Goal: Information Seeking & Learning: Check status

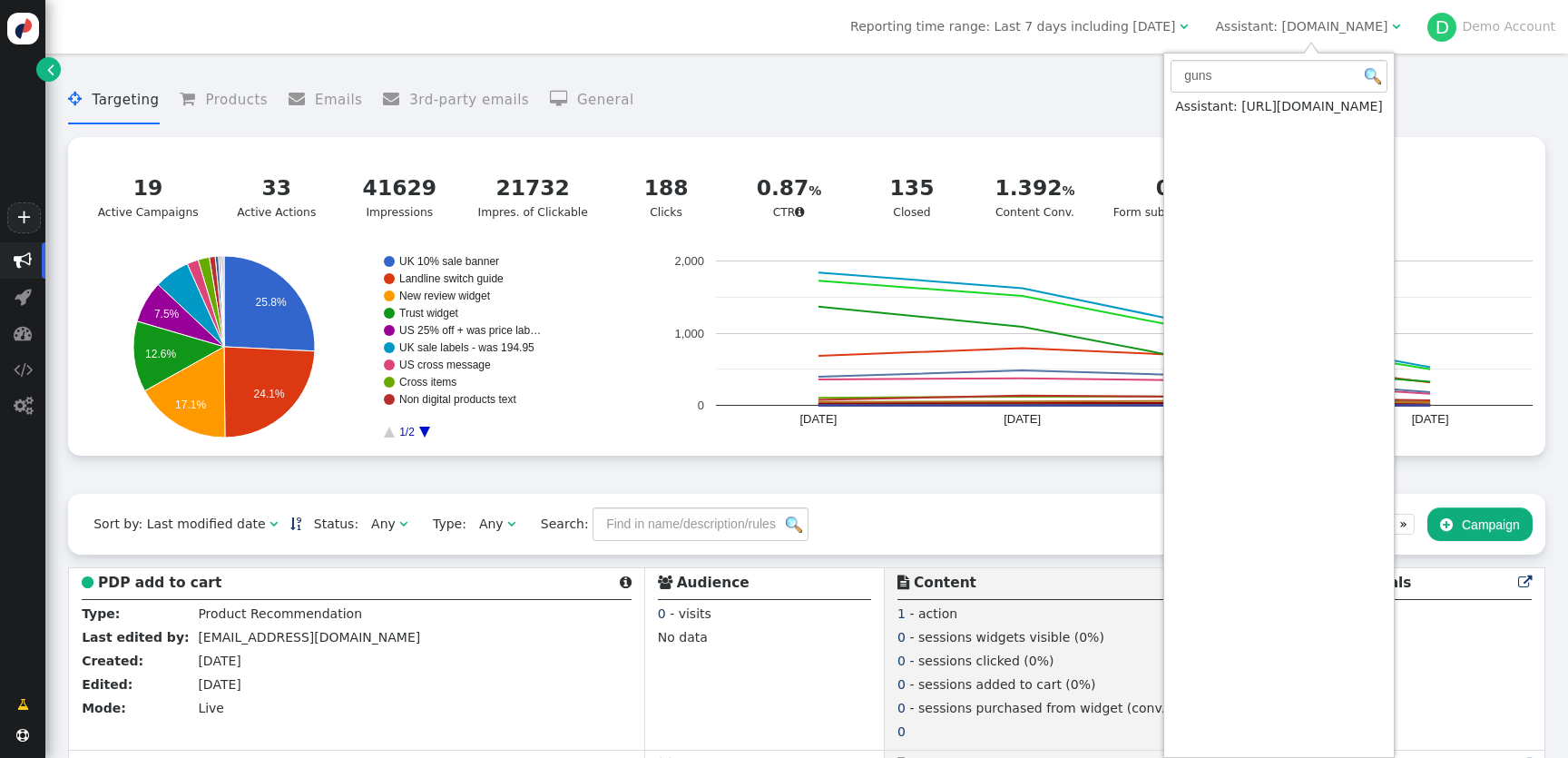
type input "guns"
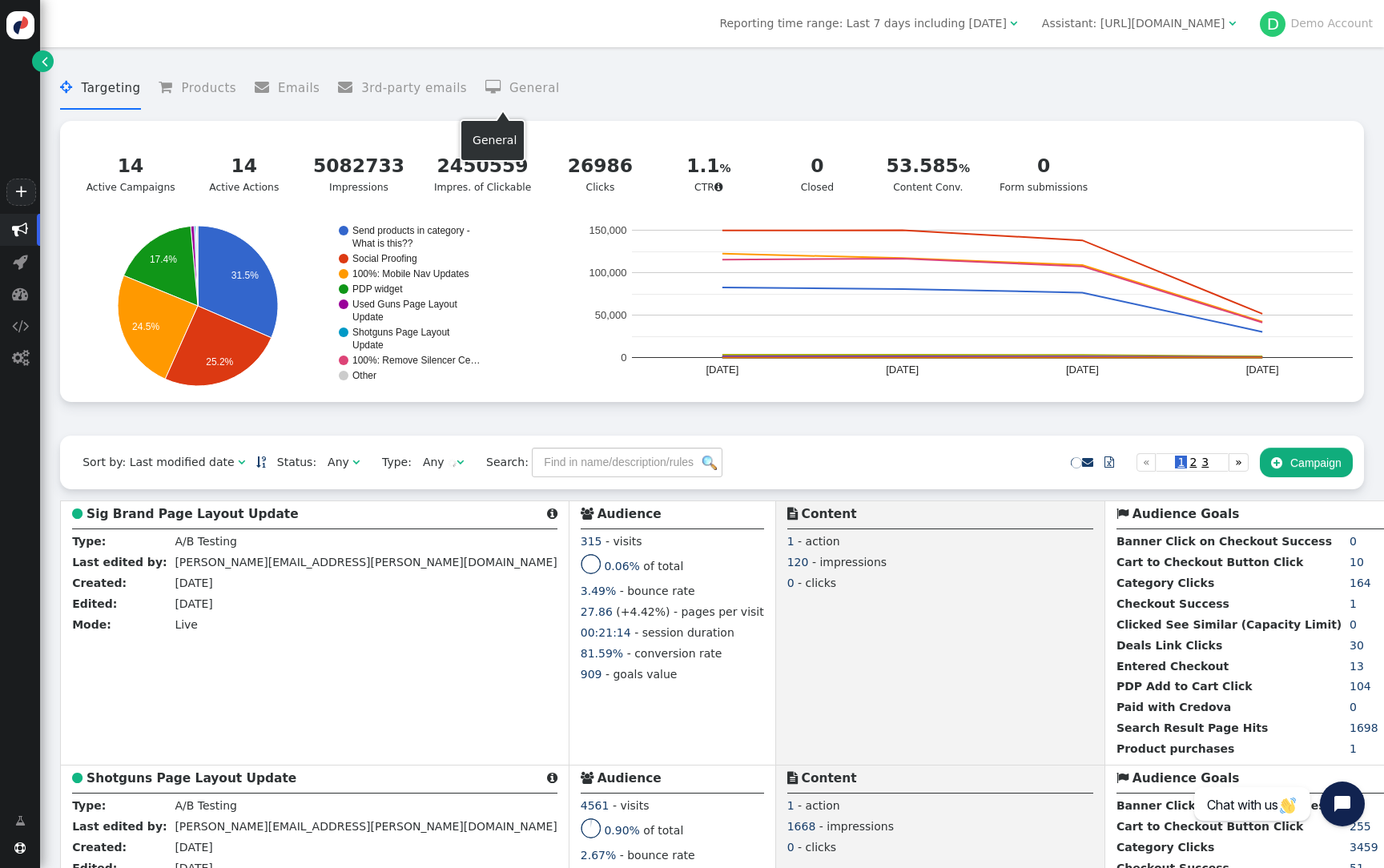
click at [493, 95] on li " General" at bounding box center [523, 88] width 74 height 42
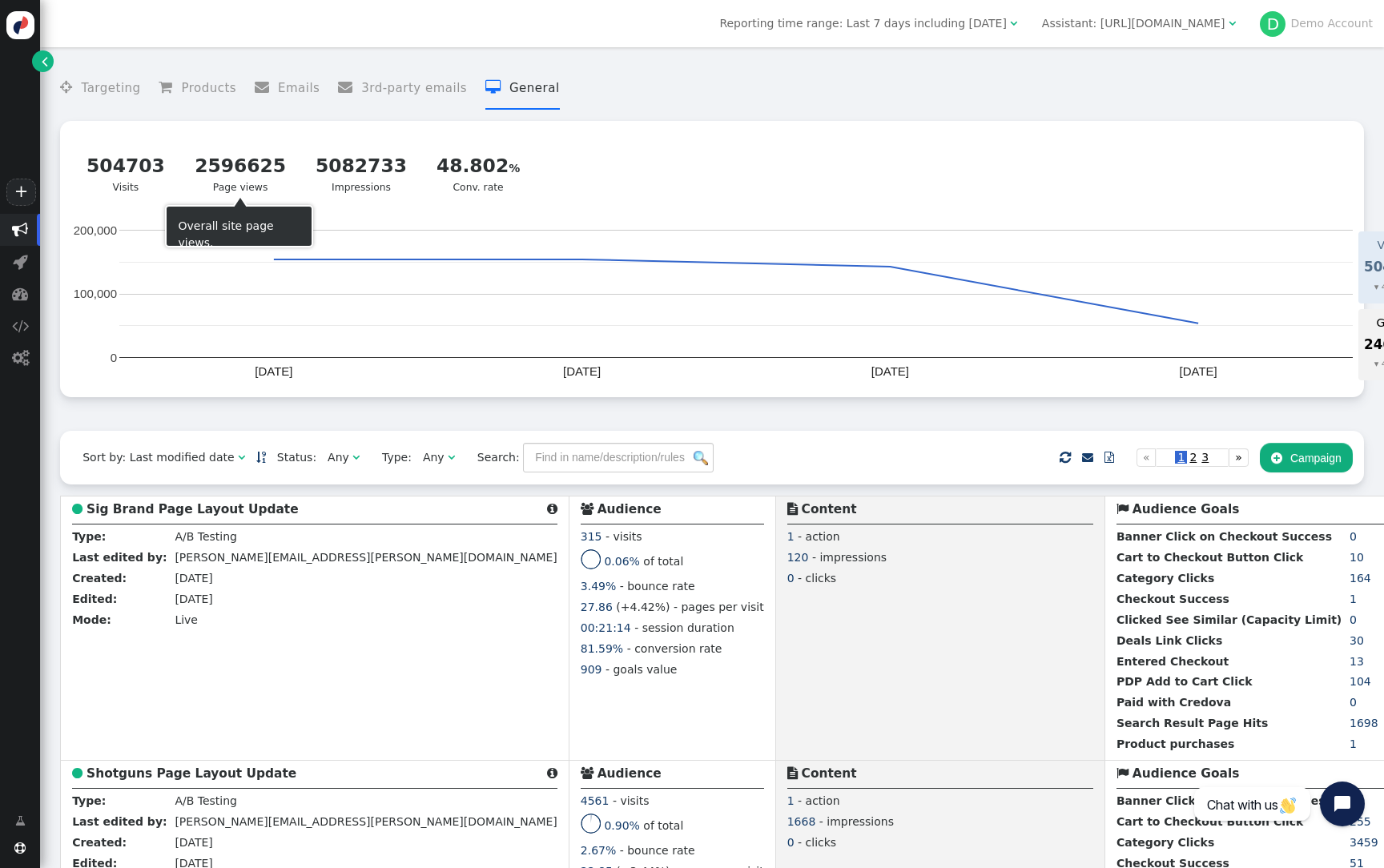
click at [223, 185] on div "2596625 Page views" at bounding box center [240, 174] width 91 height 43
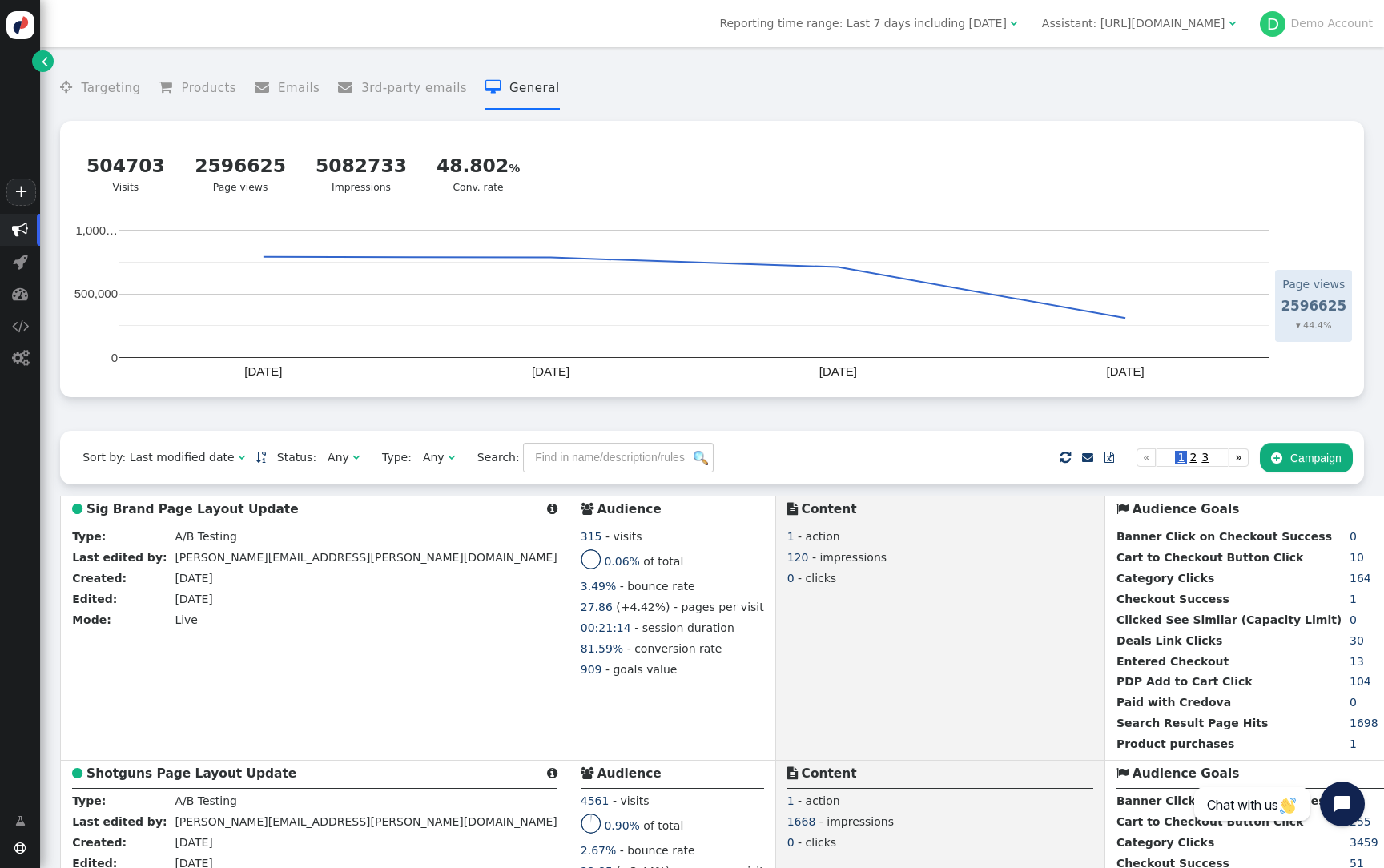
click at [1024, 23] on div "Reporting time range: Last 7 days including today " at bounding box center [868, 24] width 311 height 17
click at [1024, 18] on div "Reporting time range: Last 7 days including today " at bounding box center [868, 24] width 311 height 17
click at [1017, 18] on span "" at bounding box center [1014, 22] width 7 height 11
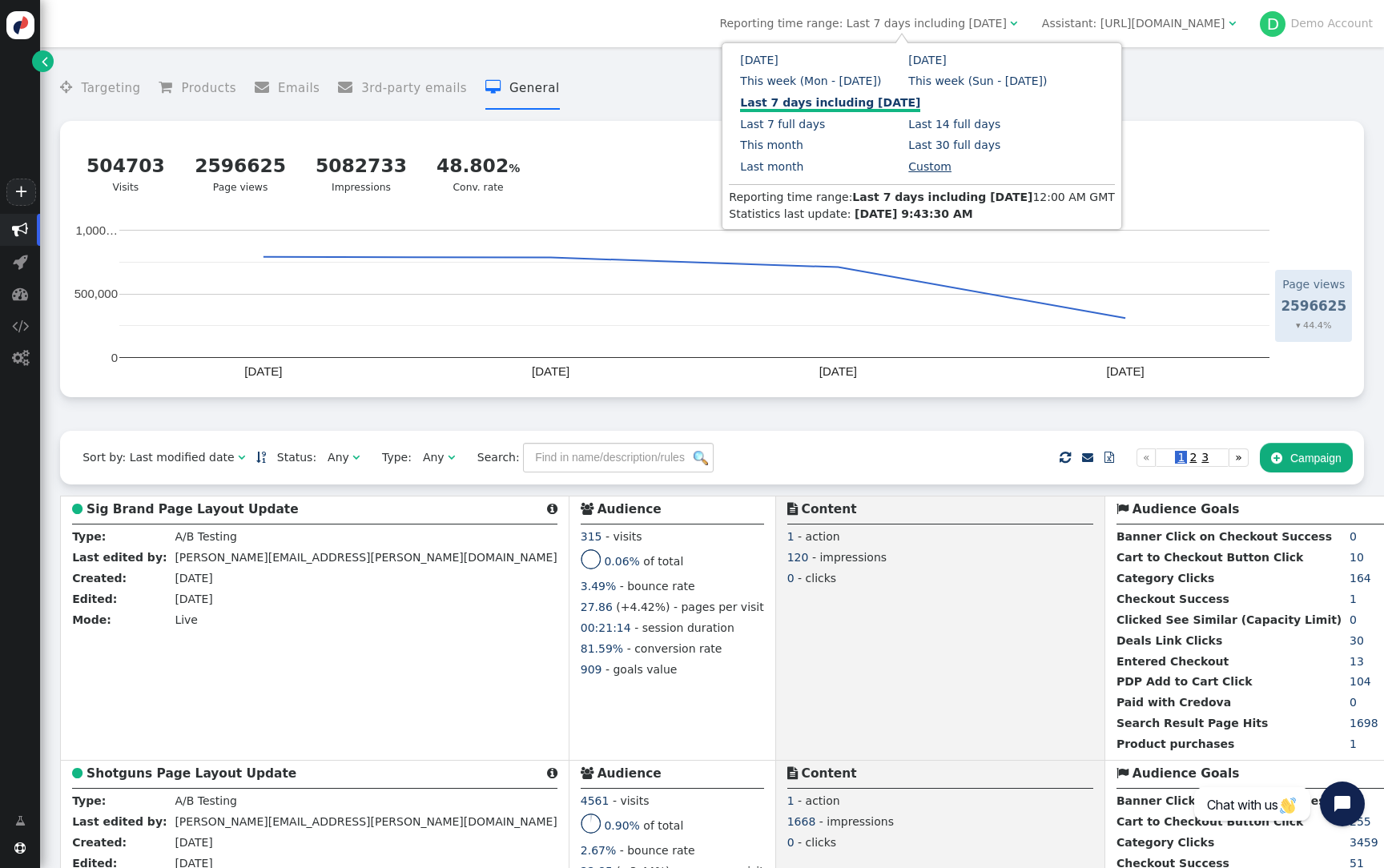
click at [946, 169] on link "Custom" at bounding box center [930, 166] width 43 height 13
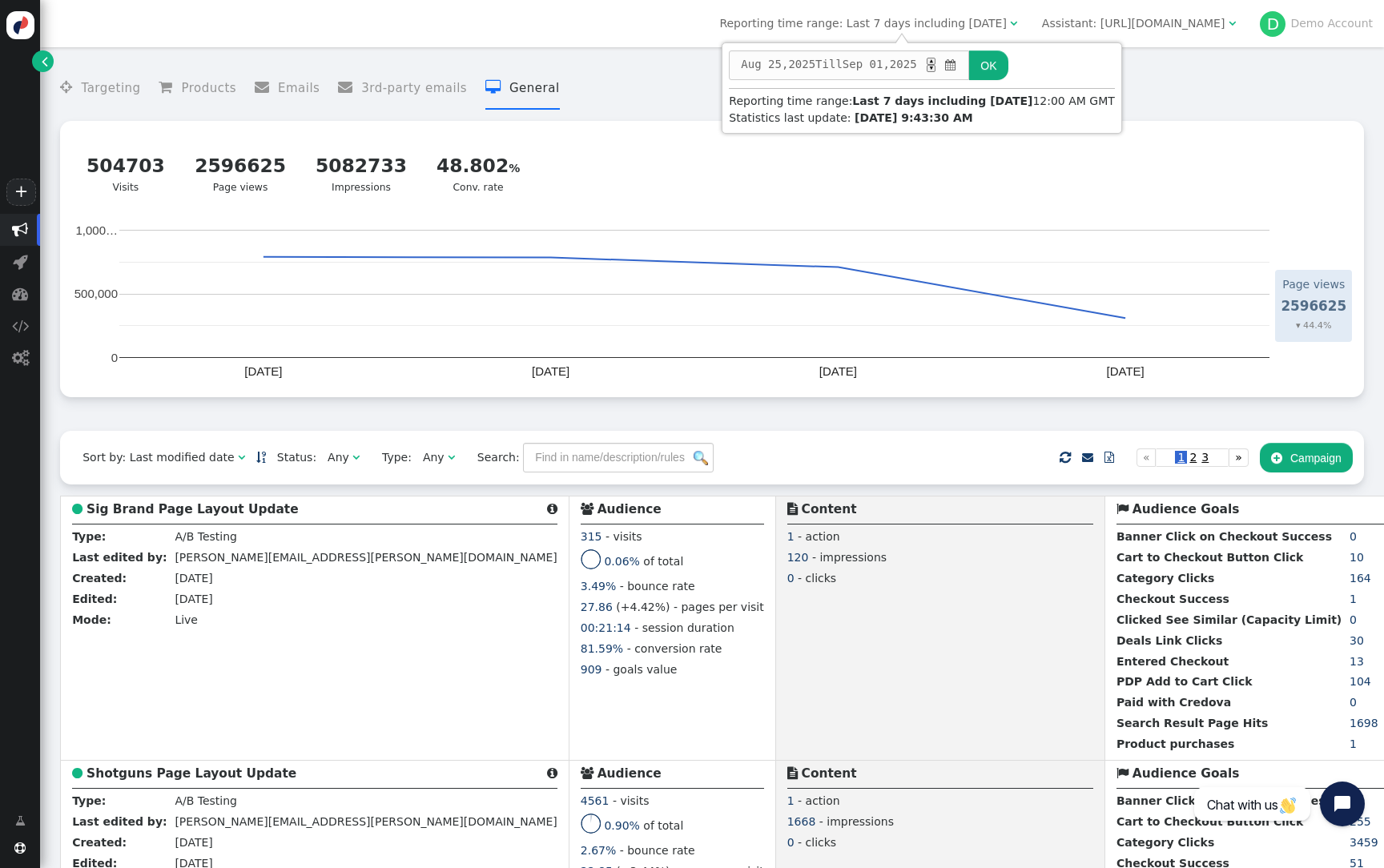
click at [958, 70] on span "" at bounding box center [951, 65] width 16 height 17
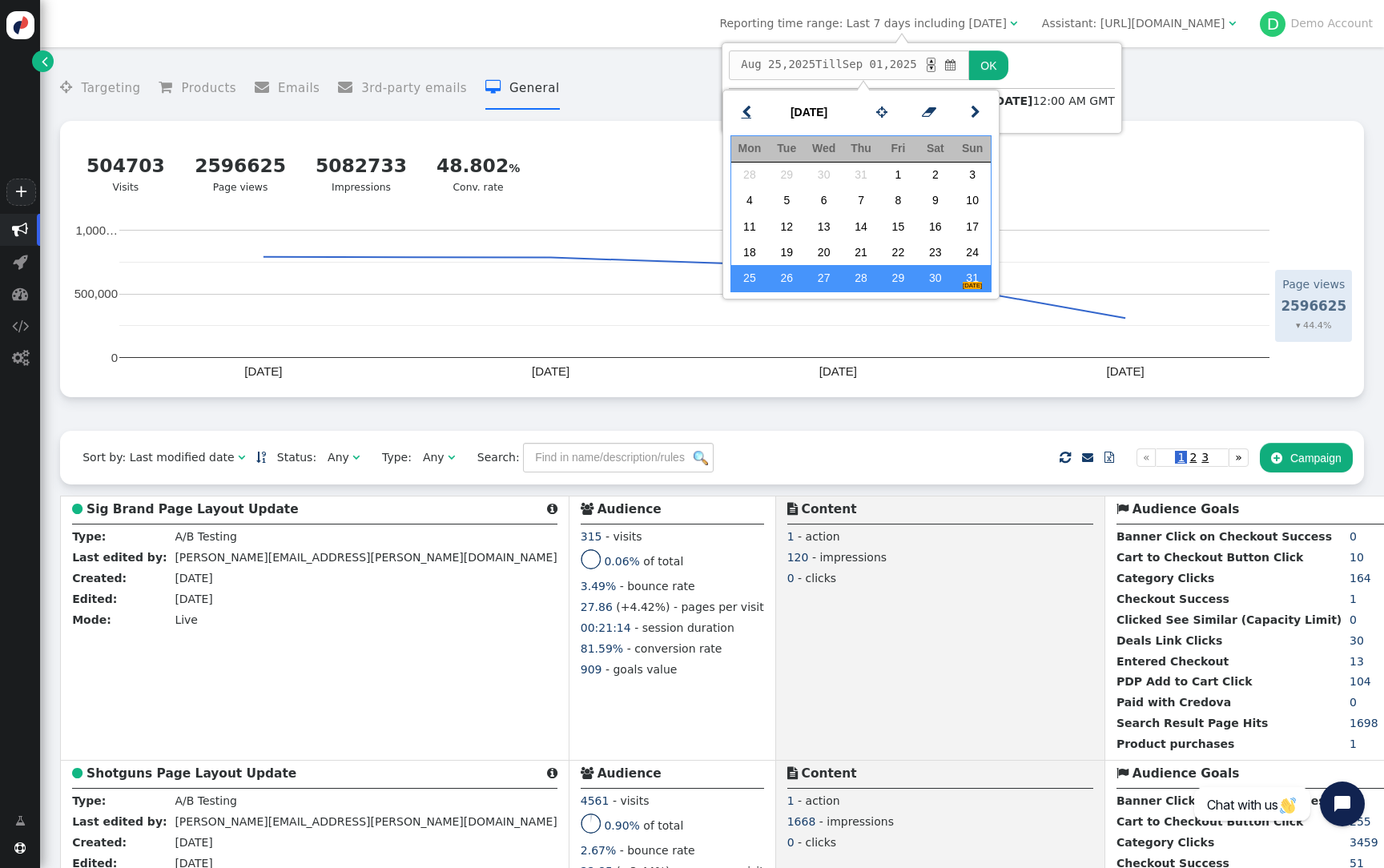
click at [742, 117] on span "" at bounding box center [746, 112] width 9 height 20
click at [785, 183] on td "1" at bounding box center [786, 176] width 37 height 26
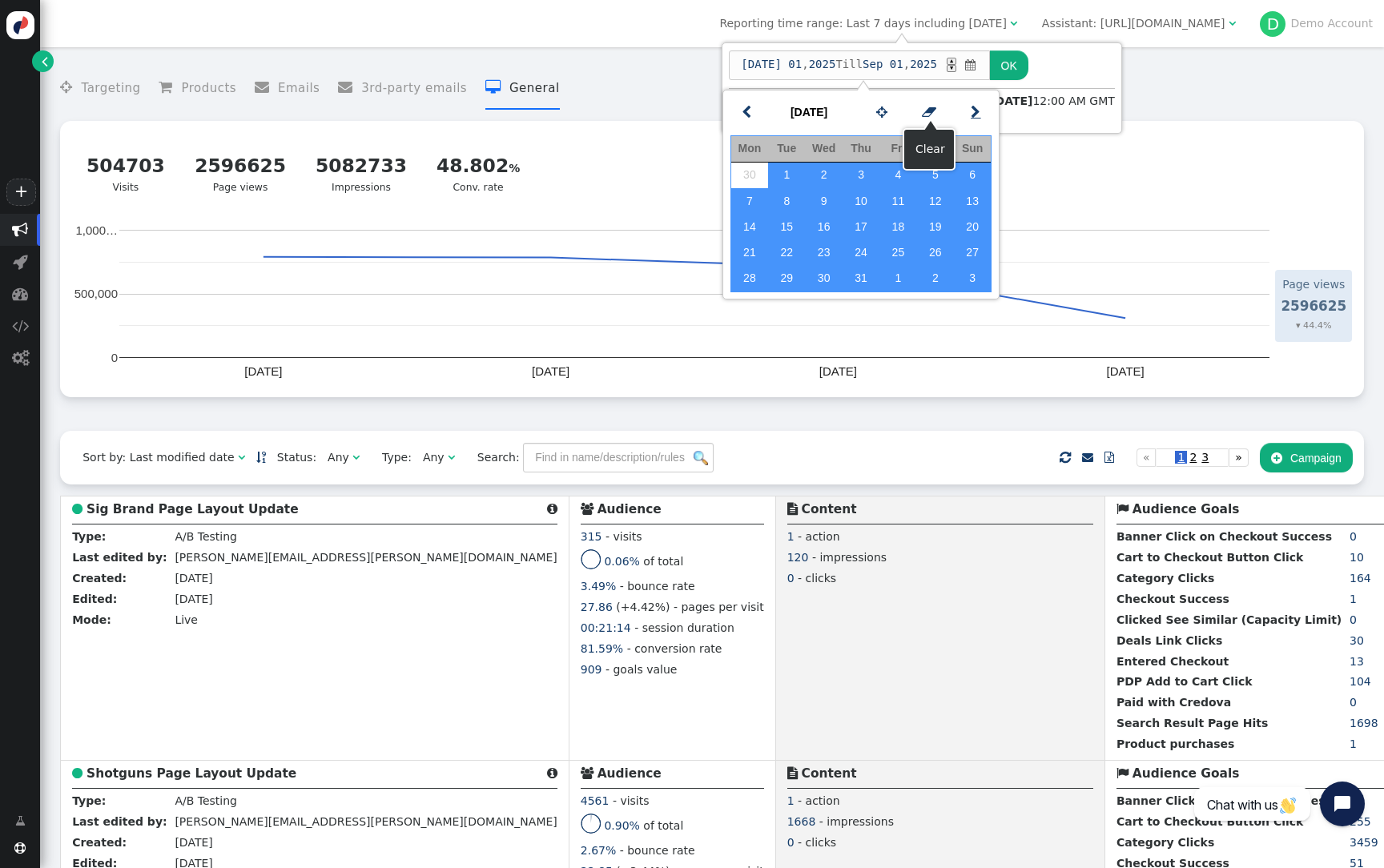
click at [968, 106] on link "" at bounding box center [975, 112] width 32 height 28
click at [750, 111] on span "" at bounding box center [746, 112] width 9 height 20
click at [981, 112] on link "" at bounding box center [975, 112] width 32 height 28
click at [909, 168] on td "1" at bounding box center [897, 176] width 37 height 26
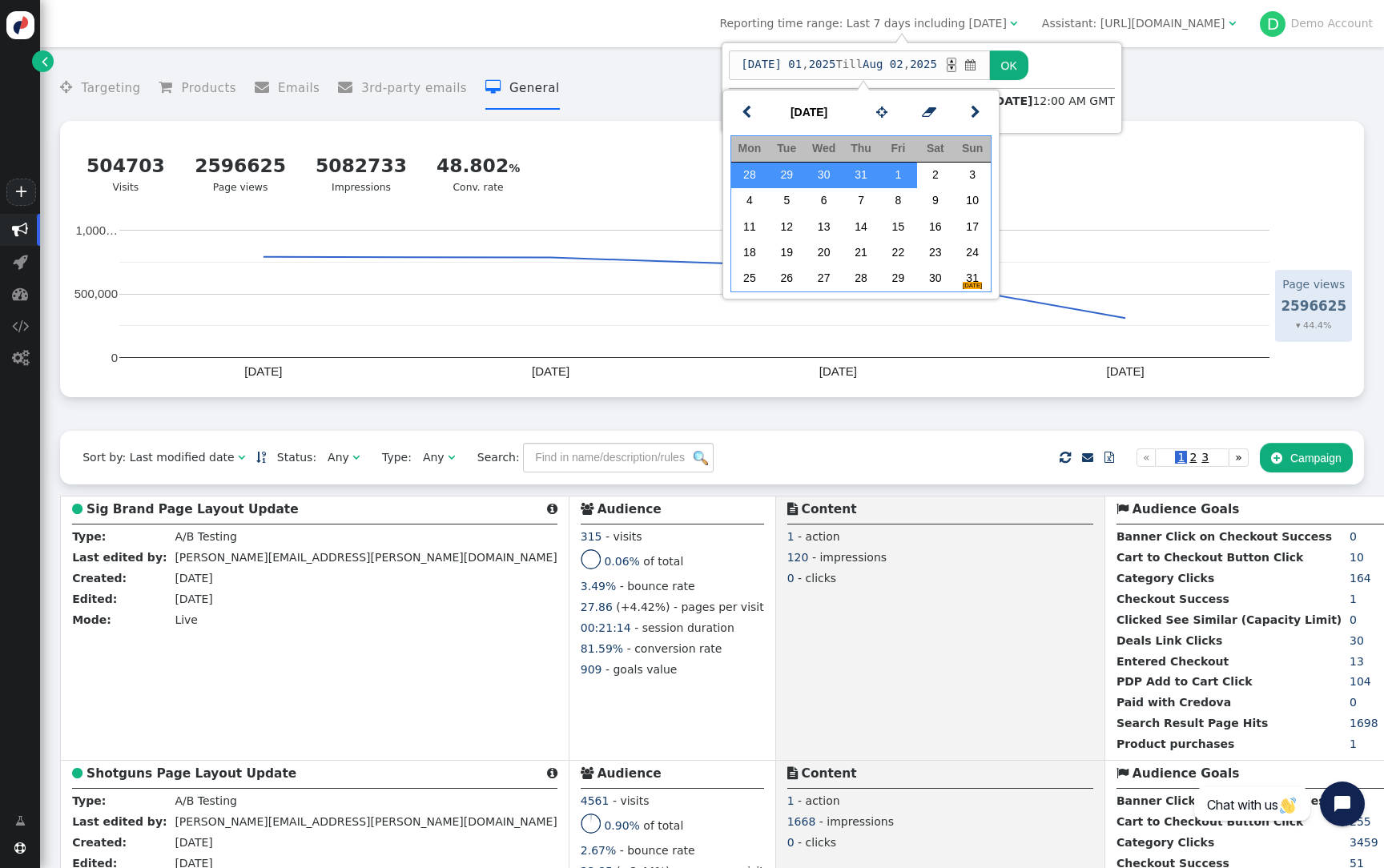
click at [1022, 63] on button "OK" at bounding box center [1009, 65] width 39 height 28
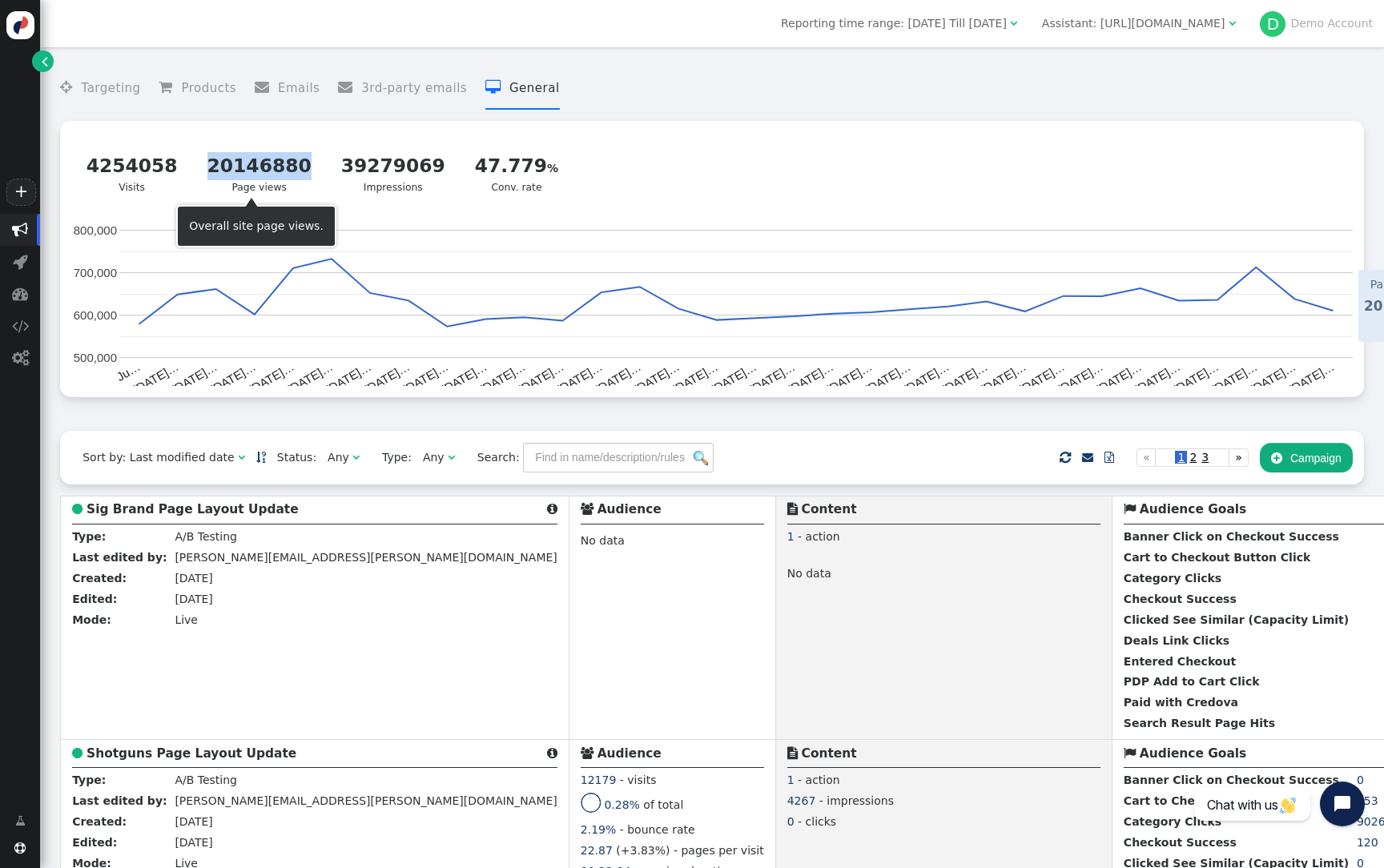
drag, startPoint x: 189, startPoint y: 159, endPoint x: 293, endPoint y: 164, distance: 104.1
click at [294, 166] on div "4254058 Visits 20146880 Page views 39279069 Impressions 47.779 Conv. rate  Back" at bounding box center [712, 173] width 1282 height 83
copy div "20146880"
click at [1007, 21] on span "Reporting time range: Jun 30, 25 Till Aug 1, 25" at bounding box center [894, 23] width 226 height 13
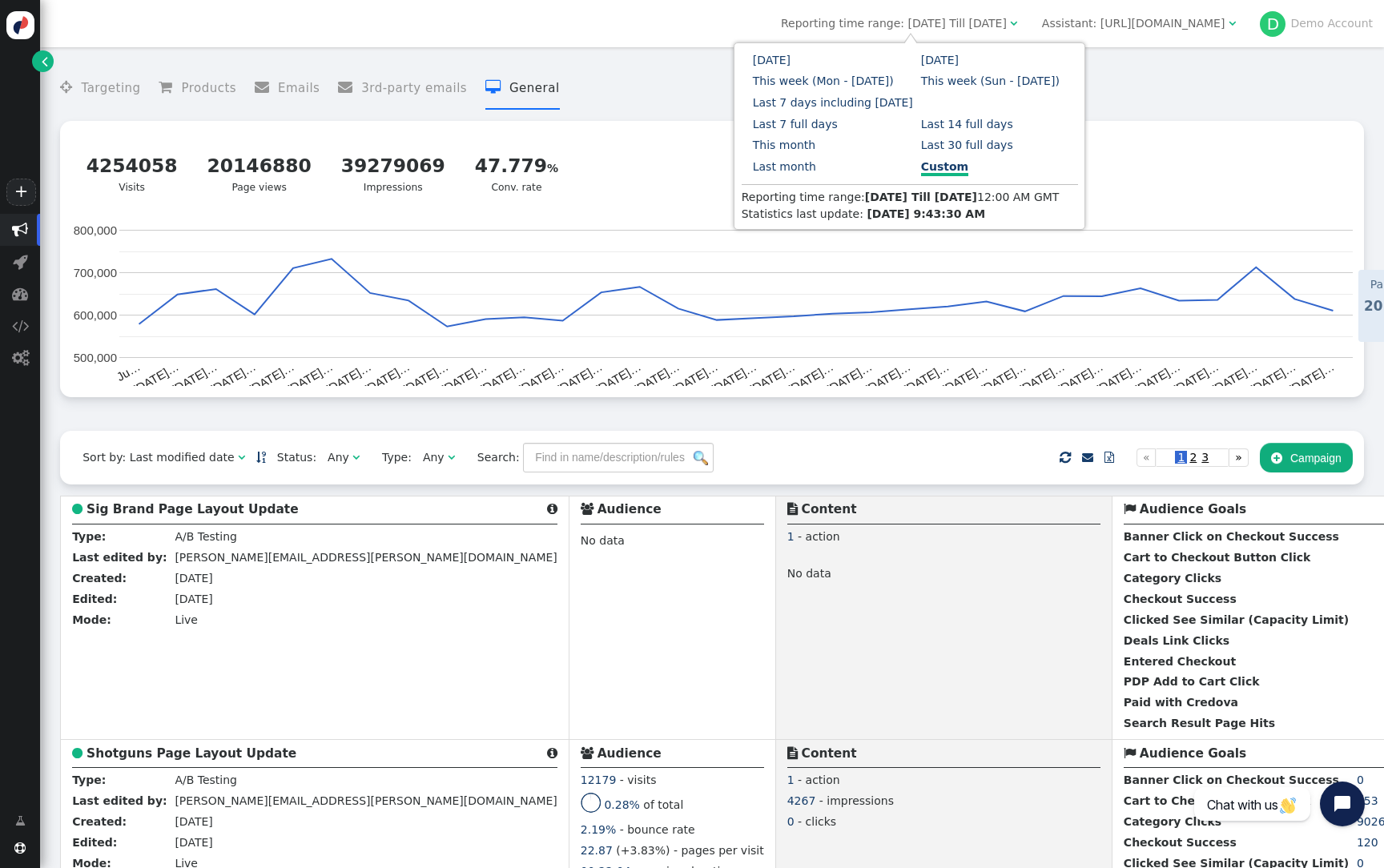
click at [922, 170] on link "Custom" at bounding box center [945, 168] width 47 height 16
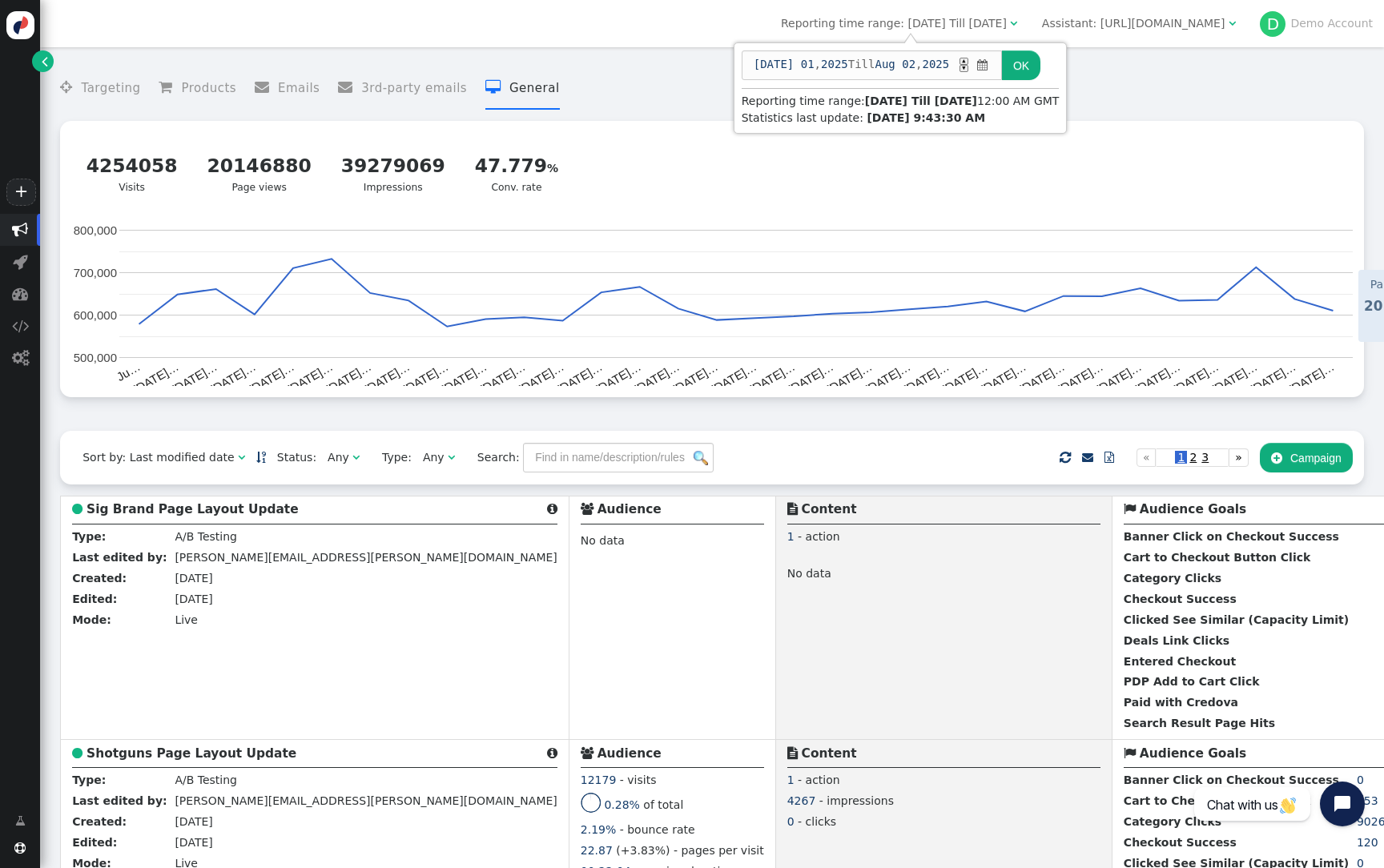
click at [990, 67] on span "" at bounding box center [983, 65] width 16 height 17
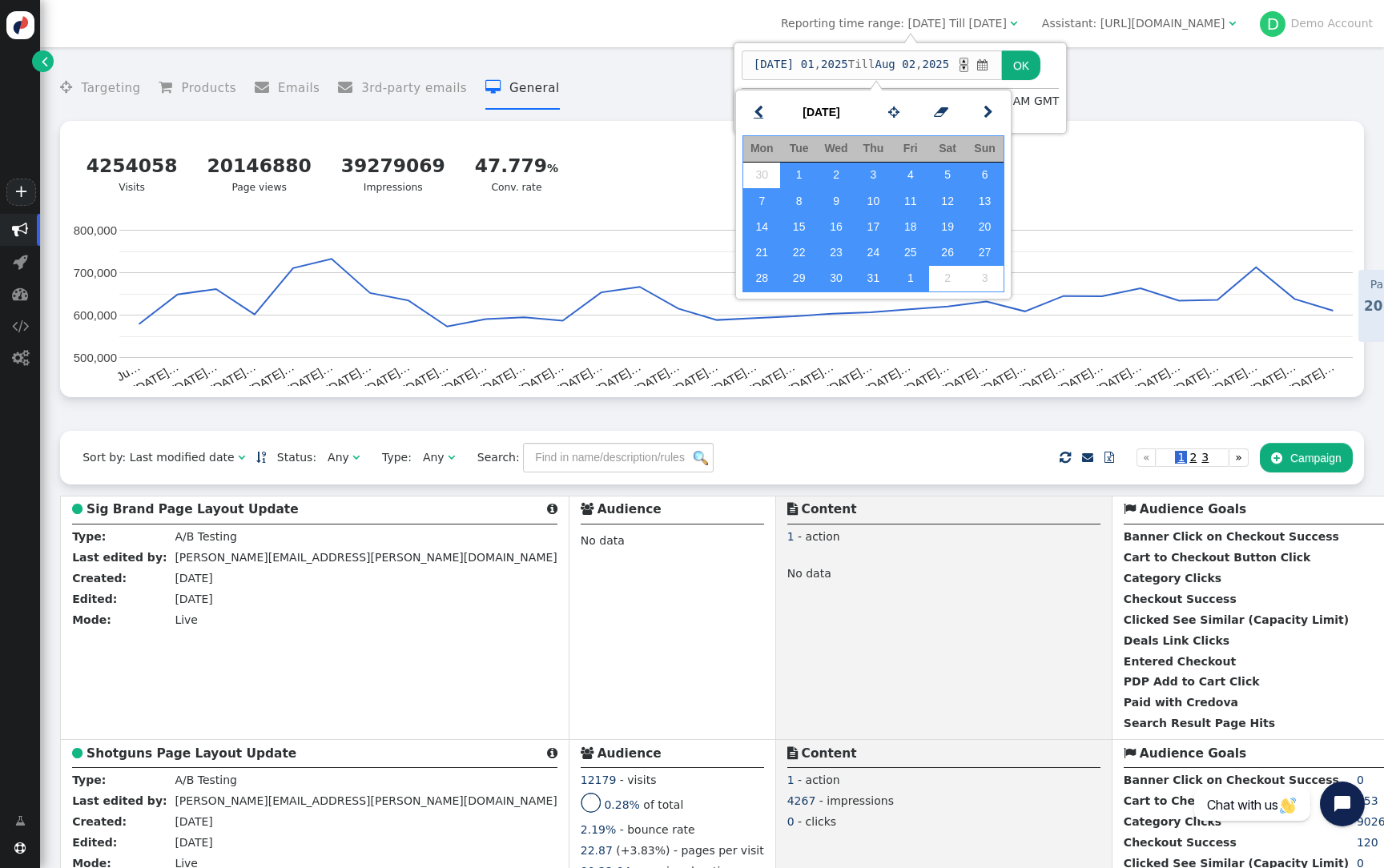
click at [758, 115] on span "" at bounding box center [758, 112] width 9 height 20
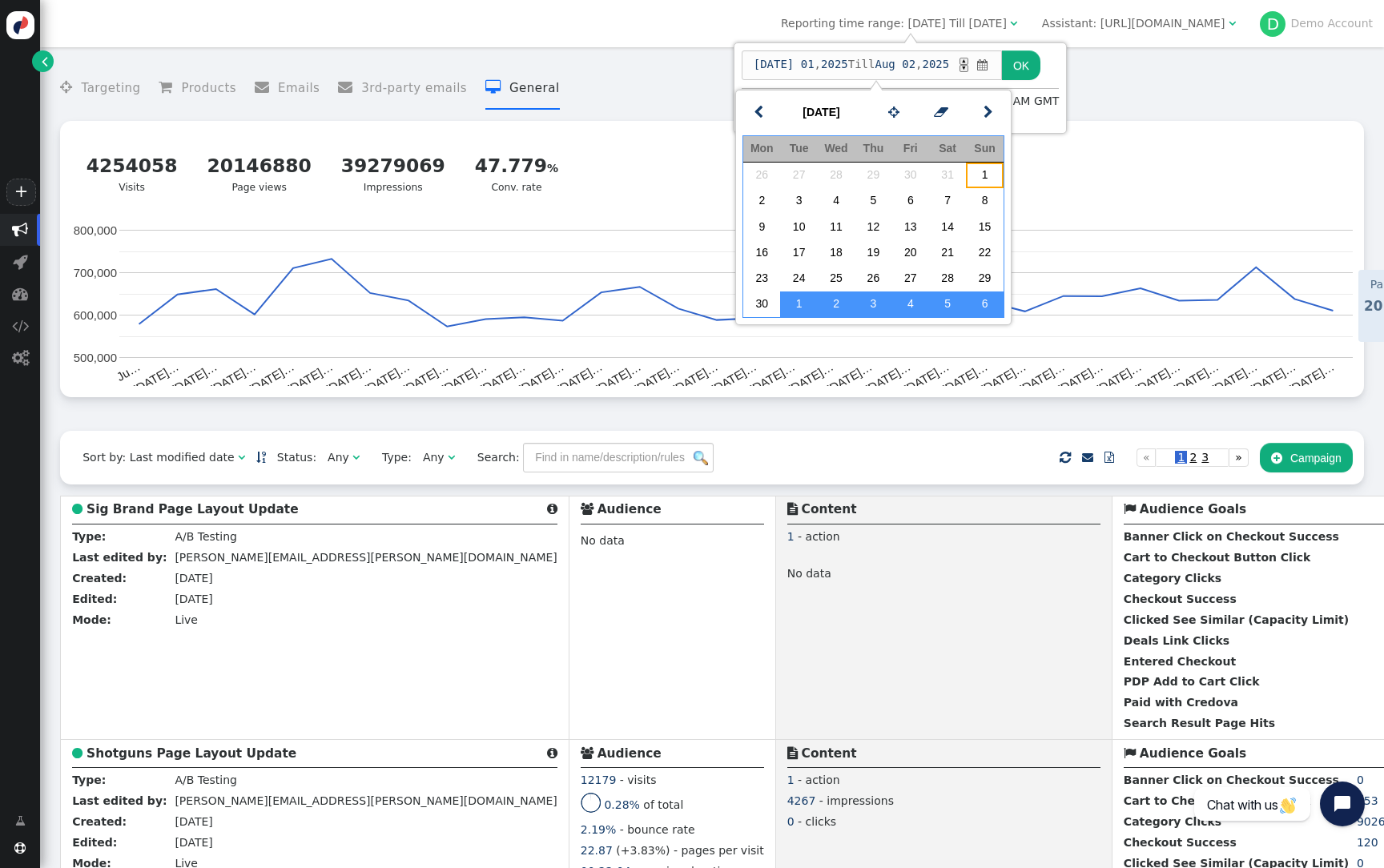
click at [984, 180] on td "1" at bounding box center [984, 176] width 37 height 26
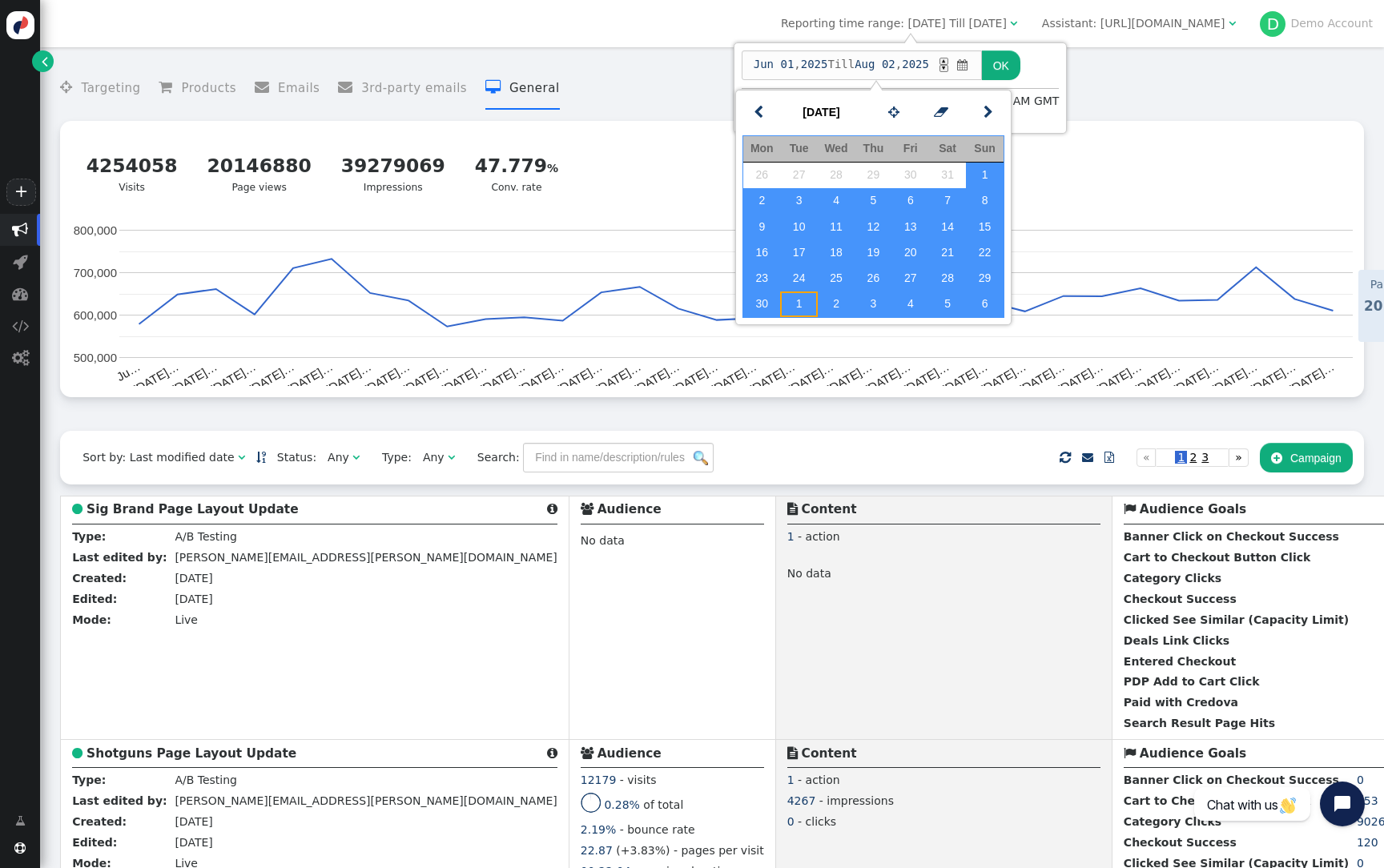
click at [799, 307] on td "1" at bounding box center [798, 305] width 37 height 26
click at [1038, 60] on button "OK" at bounding box center [1021, 65] width 39 height 28
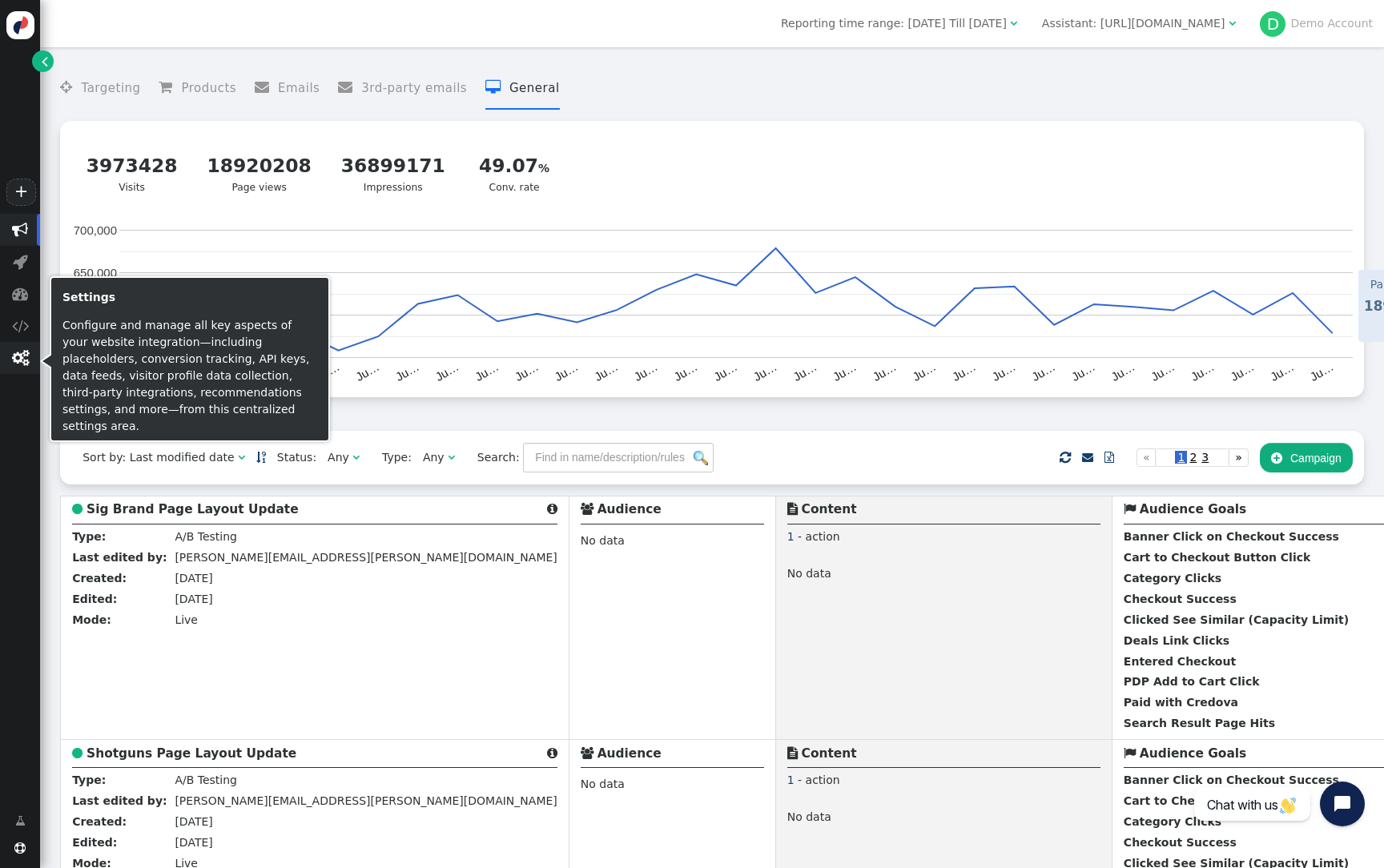
click at [13, 366] on span "" at bounding box center [21, 357] width 17 height 16
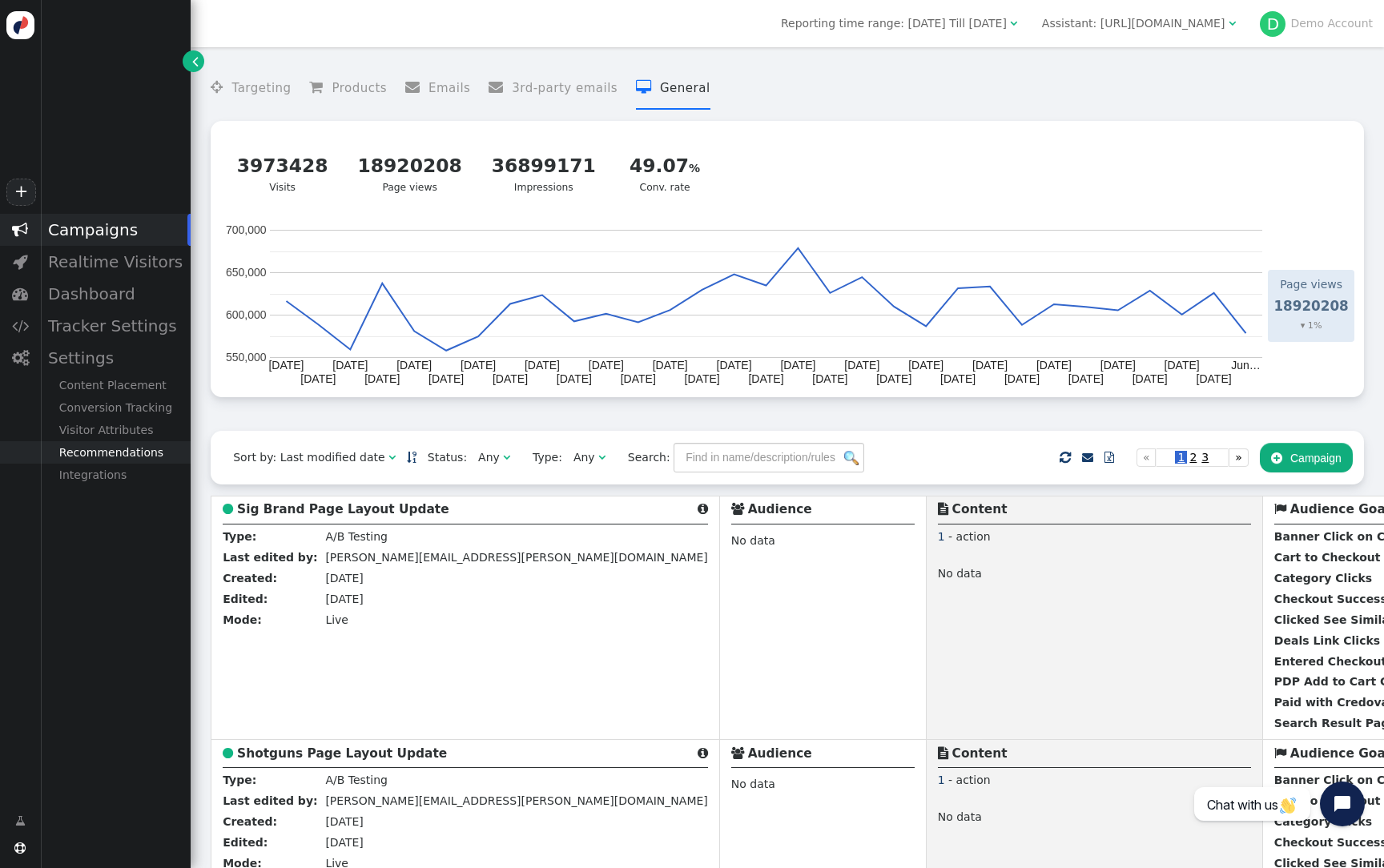
click at [140, 455] on div "Recommendations" at bounding box center [115, 452] width 151 height 22
click at [134, 477] on div "Product Catalog" at bounding box center [115, 475] width 151 height 22
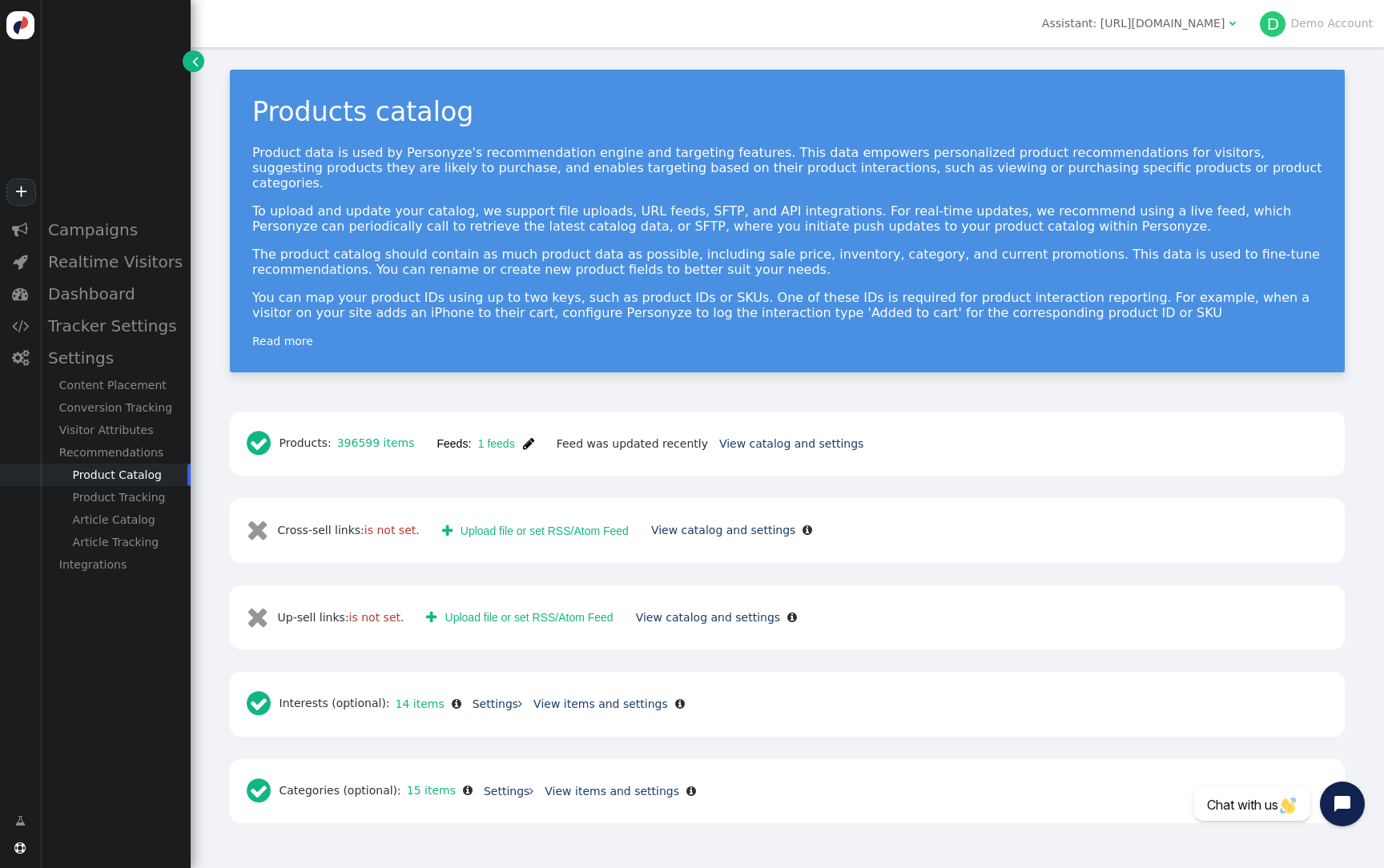
click at [522, 430] on button "Feeds: 1 feeds " at bounding box center [486, 443] width 120 height 28
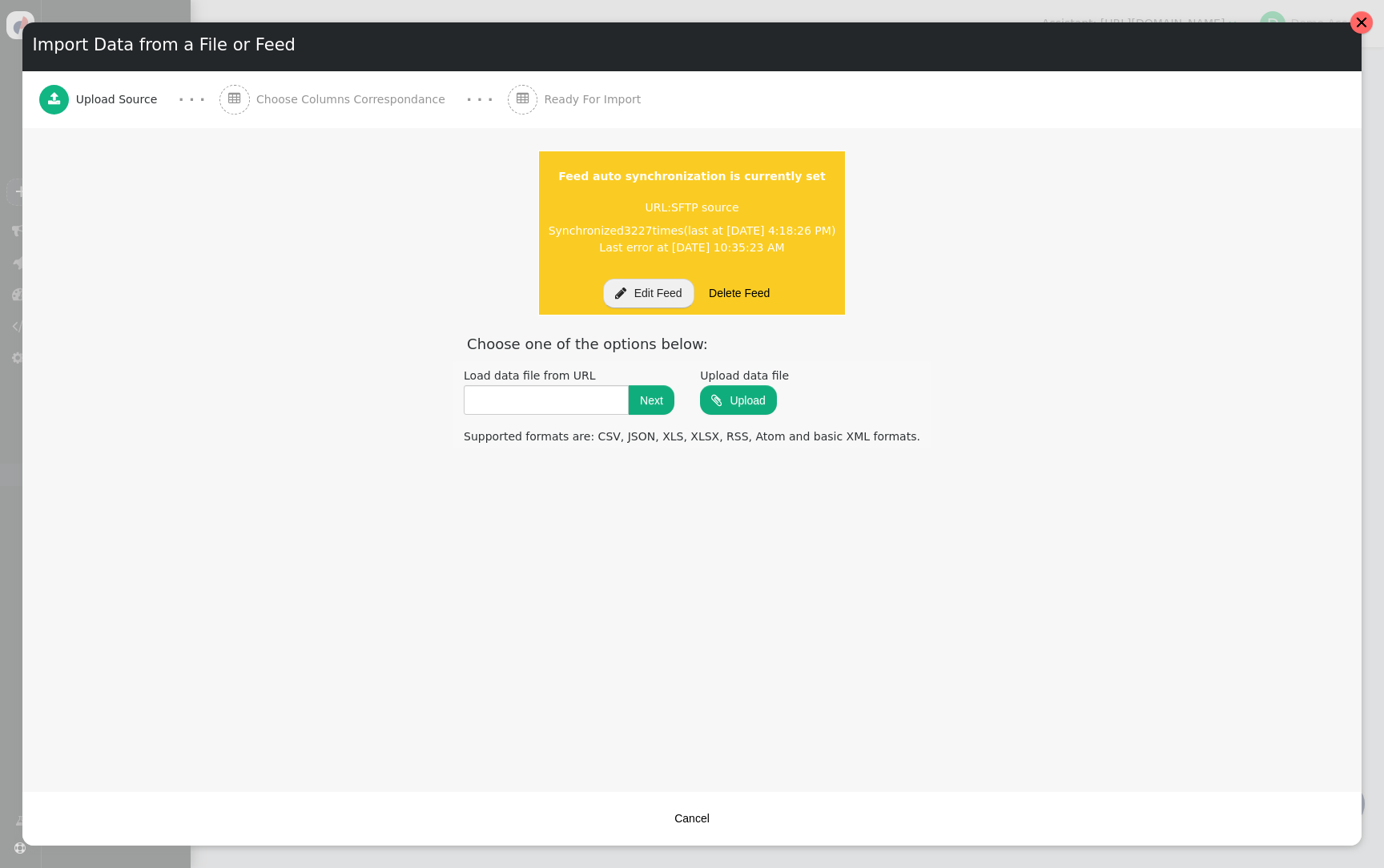
click at [1363, 28] on div at bounding box center [1362, 22] width 13 height 13
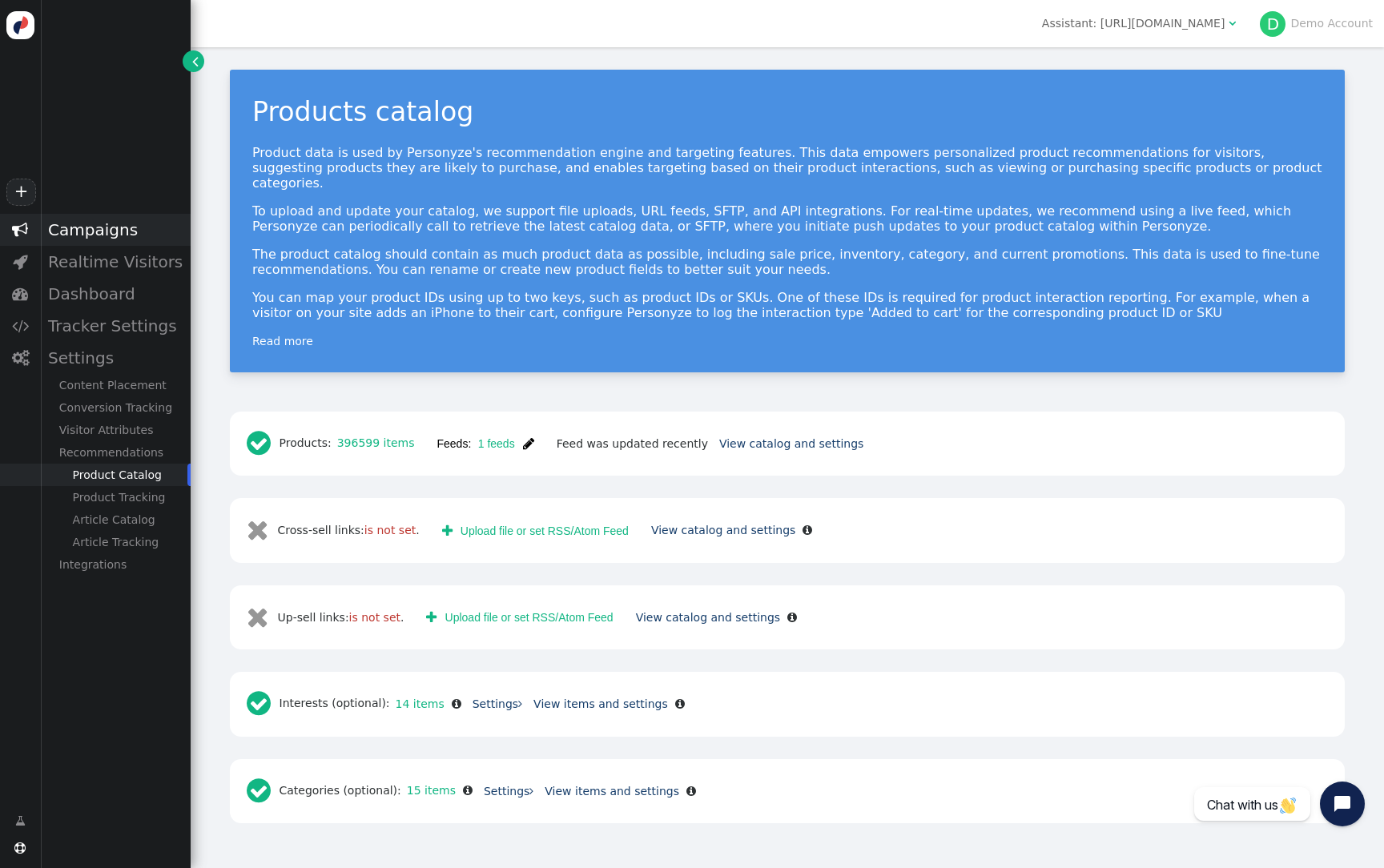
click at [112, 220] on div "Campaigns" at bounding box center [115, 229] width 151 height 32
